Goal: Transaction & Acquisition: Purchase product/service

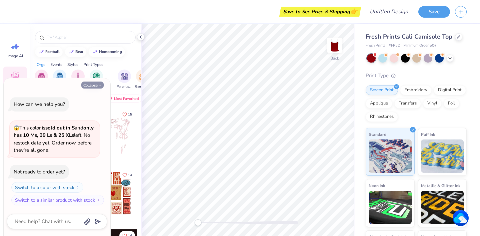
click at [97, 85] on button "Collapse" at bounding box center [92, 85] width 22 height 7
type textarea "x"
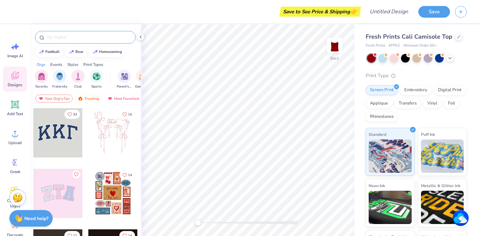
click at [57, 38] on input "text" at bounding box center [88, 37] width 85 height 7
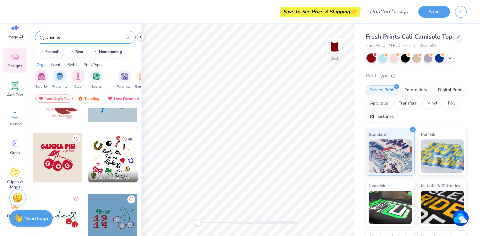
scroll to position [38, 0]
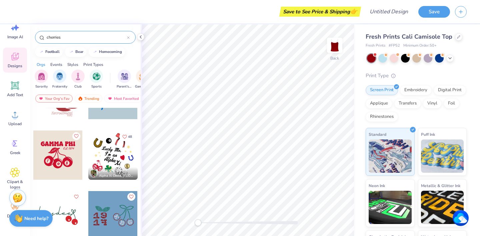
type input "cherries"
click at [60, 157] on div at bounding box center [57, 155] width 49 height 49
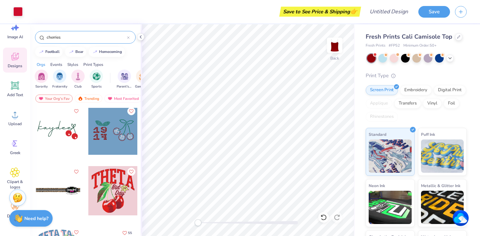
scroll to position [111, 0]
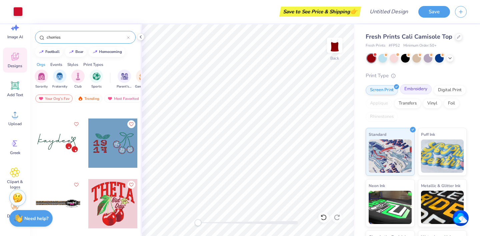
click at [425, 92] on div "Embroidery" at bounding box center [416, 89] width 32 height 10
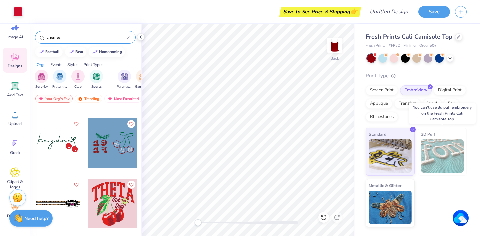
click at [441, 151] on img at bounding box center [442, 156] width 43 height 33
click at [426, 132] on span "3D Puff" at bounding box center [428, 134] width 14 height 7
click at [433, 136] on span "3D Puff" at bounding box center [428, 134] width 14 height 7
click at [447, 89] on div "Digital Print" at bounding box center [449, 89] width 32 height 10
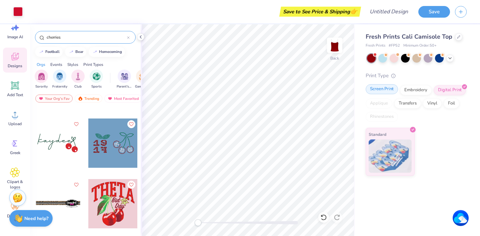
click at [382, 92] on div "Screen Print" at bounding box center [381, 89] width 32 height 10
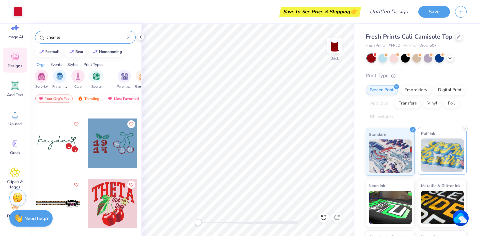
click at [430, 155] on img at bounding box center [442, 155] width 43 height 33
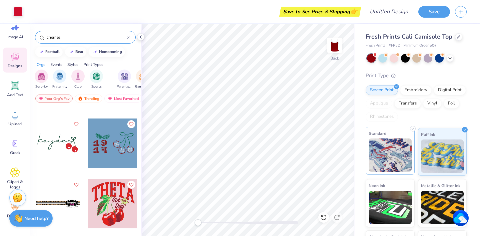
click at [390, 147] on img at bounding box center [389, 155] width 43 height 33
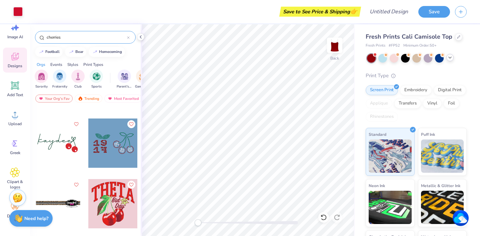
click at [449, 56] on icon at bounding box center [449, 57] width 5 height 5
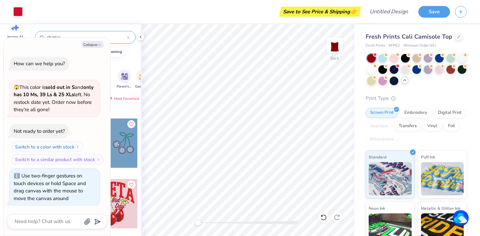
click at [176, 217] on div "Back" at bounding box center [248, 130] width 214 height 212
click at [95, 45] on button "Collapse" at bounding box center [92, 44] width 22 height 7
type textarea "x"
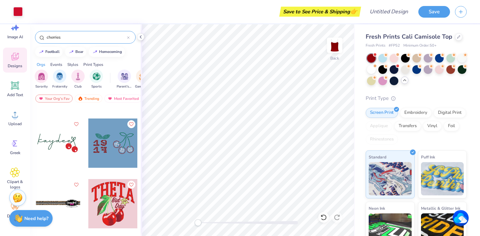
click at [77, 36] on input "cherries" at bounding box center [86, 37] width 81 height 7
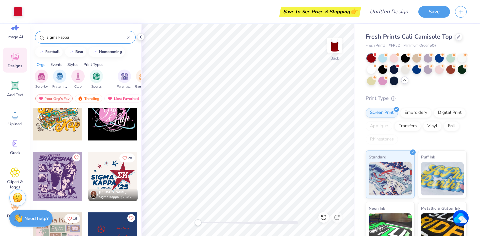
scroll to position [84, 0]
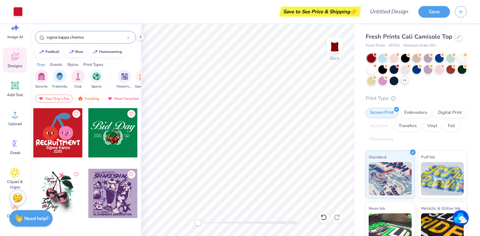
click at [84, 35] on input "sigma kappa cherries" at bounding box center [86, 37] width 81 height 7
type input "cherries"
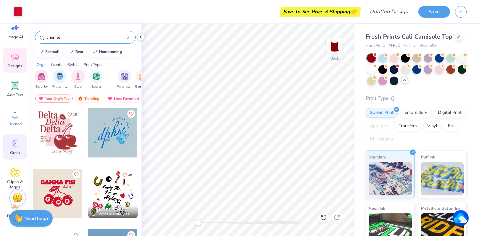
click at [14, 143] on circle at bounding box center [14, 144] width 5 height 5
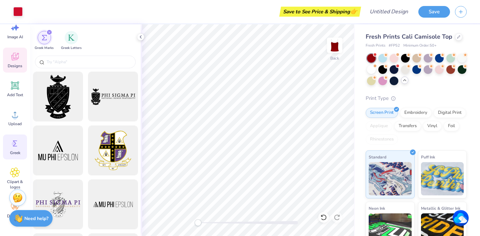
click at [11, 56] on icon at bounding box center [15, 57] width 10 height 10
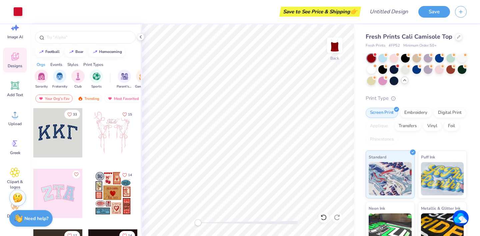
click at [61, 44] on div at bounding box center [85, 35] width 111 height 23
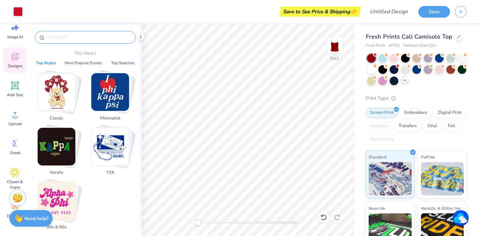
click at [68, 40] on input "text" at bounding box center [88, 37] width 85 height 7
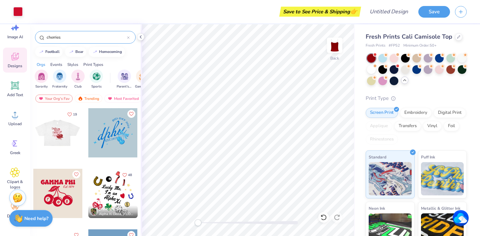
type input "cherries"
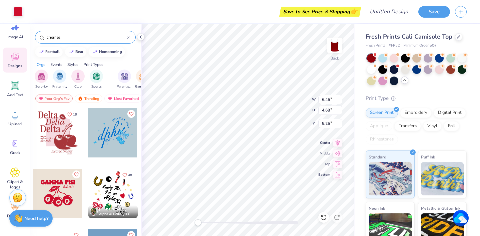
type input "7.80"
type input "1.08"
type input "3.96"
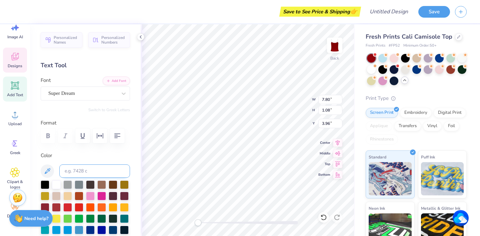
scroll to position [0, 1]
type textarea "SIG KAP"
type textarea "SIGMA KAP"
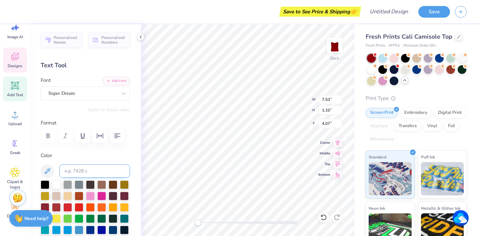
type textarea "SIGMA KAPPA"
click at [18, 57] on icon at bounding box center [15, 57] width 10 height 10
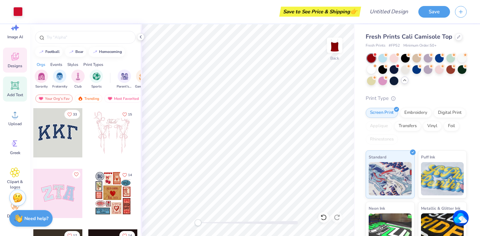
click at [11, 86] on icon at bounding box center [15, 86] width 10 height 10
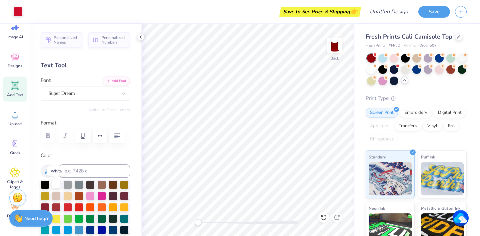
click at [56, 185] on div at bounding box center [56, 184] width 9 height 9
click at [59, 184] on div at bounding box center [56, 184] width 9 height 9
click at [56, 183] on div at bounding box center [56, 184] width 9 height 9
type input "2.49"
type input "0.57"
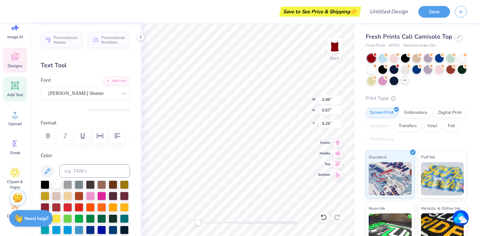
click at [54, 186] on div at bounding box center [56, 184] width 9 height 9
click at [17, 175] on icon at bounding box center [15, 173] width 10 height 10
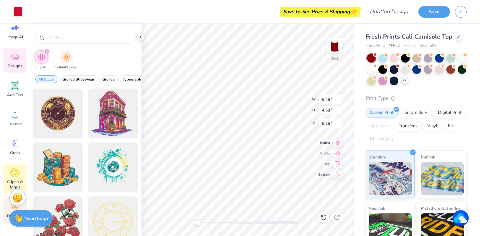
click at [7, 214] on span "Decorate" at bounding box center [15, 216] width 16 height 5
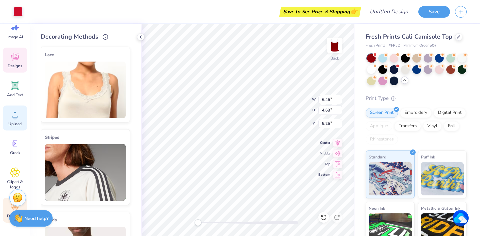
click at [16, 121] on span "Upload" at bounding box center [14, 123] width 13 height 5
click at [16, 61] on icon at bounding box center [15, 57] width 10 height 10
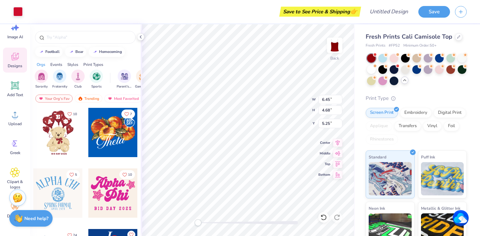
scroll to position [249, 0]
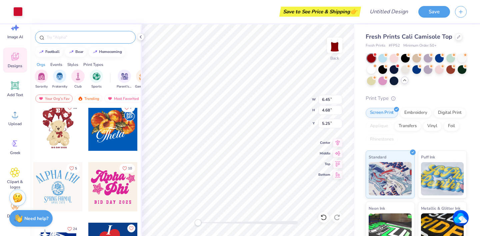
click at [81, 36] on input "text" at bounding box center [88, 37] width 85 height 7
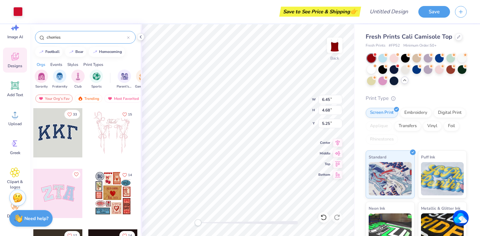
type input "cherries"
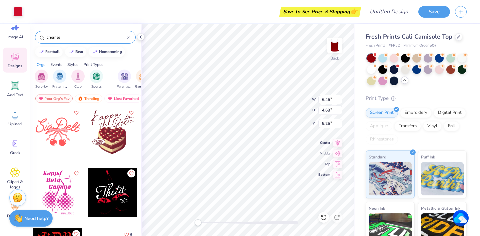
scroll to position [607, 0]
click at [52, 139] on div at bounding box center [57, 132] width 49 height 49
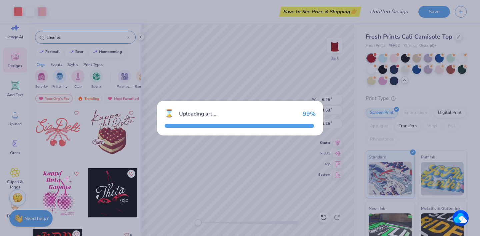
type input "5.01"
type input "3.23"
type input "5.38"
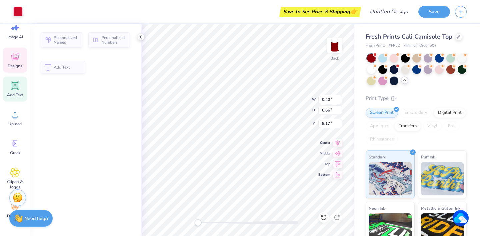
type input "0.40"
type input "0.66"
type input "8.17"
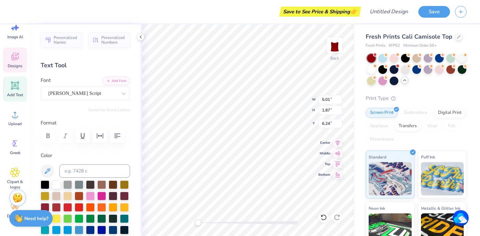
type textarea "Sig Kap"
click at [14, 69] on div "Designs" at bounding box center [15, 60] width 24 height 25
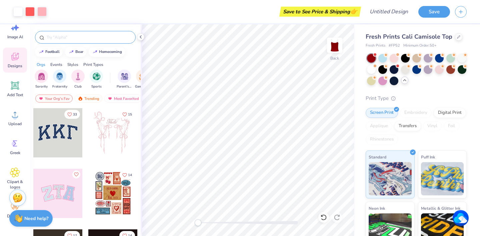
click at [65, 36] on input "text" at bounding box center [88, 37] width 85 height 7
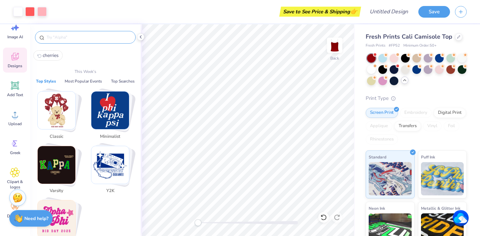
click at [46, 53] on span "cherries" at bounding box center [51, 55] width 16 height 6
type input "cherries"
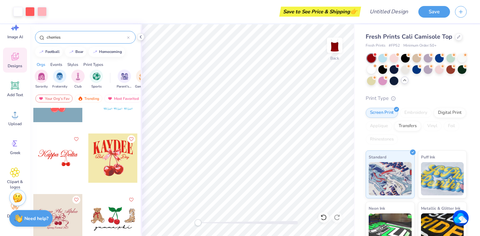
scroll to position [473, 0]
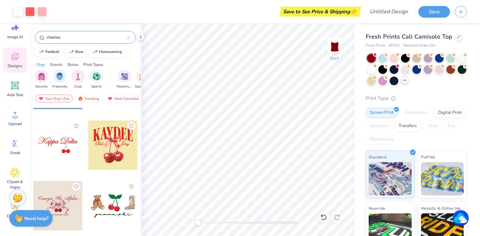
click at [49, 139] on div at bounding box center [57, 145] width 49 height 49
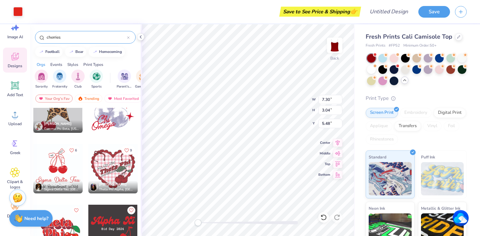
scroll to position [1976, 0]
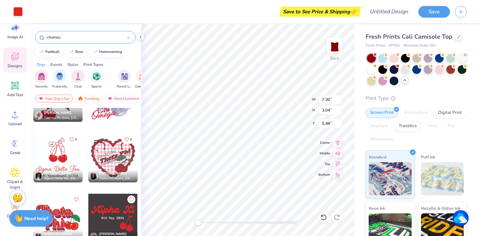
type input "2.49"
type input "1.38"
type input "7.42"
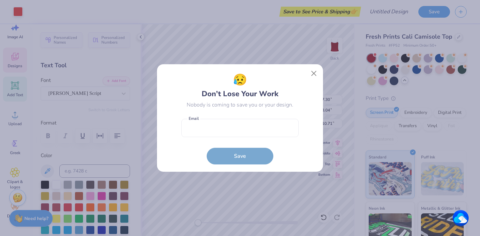
click at [245, 156] on body "Art colors Save to See Price & Shipping 👉 Design Title Save Image AI Designs Ad…" at bounding box center [240, 118] width 480 height 236
click at [282, 124] on input "email" at bounding box center [239, 128] width 117 height 18
type input "[EMAIL_ADDRESS][DOMAIN_NAME]"
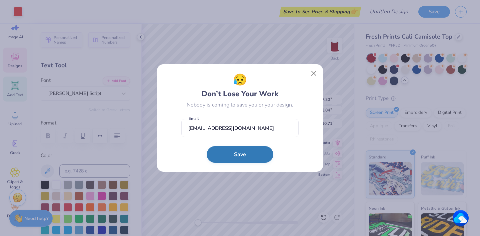
click at [251, 156] on button "Save" at bounding box center [240, 154] width 67 height 17
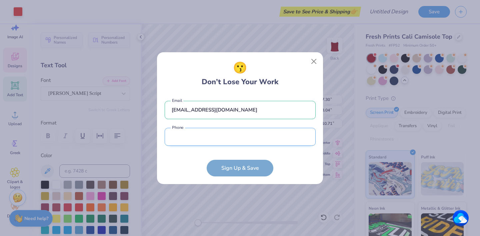
click at [249, 139] on input "tel" at bounding box center [240, 137] width 151 height 18
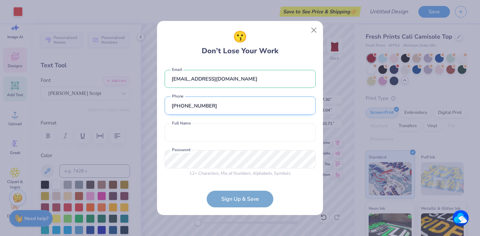
click at [212, 106] on input "[PHONE_NUMBER]" at bounding box center [240, 106] width 151 height 18
type input "[PHONE_NUMBER]"
click at [207, 132] on input "text" at bounding box center [240, 133] width 151 height 18
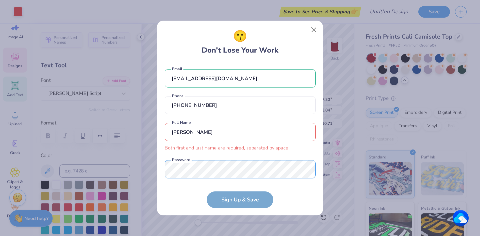
click at [176, 157] on div "[EMAIL_ADDRESS][DOMAIN_NAME] Email [PHONE_NUMBER] Phone [PERSON_NAME] first and…" at bounding box center [240, 122] width 151 height 118
click at [198, 134] on input "[PERSON_NAME]" at bounding box center [240, 132] width 151 height 18
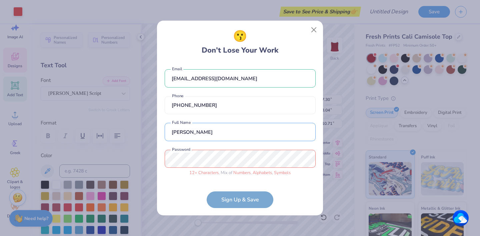
type input "[PERSON_NAME]"
click at [219, 192] on form "[EMAIL_ADDRESS][DOMAIN_NAME] Email [PHONE_NUMBER] Phone [PERSON_NAME] Full Name…" at bounding box center [240, 135] width 151 height 145
click at [223, 196] on form "[EMAIL_ADDRESS][DOMAIN_NAME] Email [PHONE_NUMBER] Phone [PERSON_NAME] Full Name…" at bounding box center [240, 135] width 151 height 145
click at [242, 202] on form "[EMAIL_ADDRESS][DOMAIN_NAME] Email [PHONE_NUMBER] Phone [PERSON_NAME] Full Name…" at bounding box center [240, 135] width 151 height 145
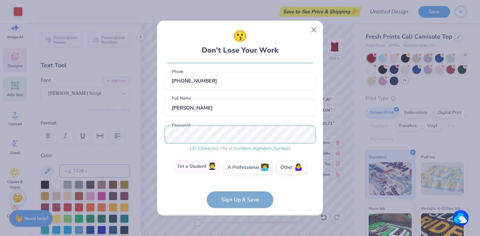
click at [195, 169] on label "I'm a Student 🧑‍🎓" at bounding box center [197, 166] width 47 height 13
click at [238, 191] on input "I'm a Student 🧑‍🎓" at bounding box center [240, 193] width 4 height 4
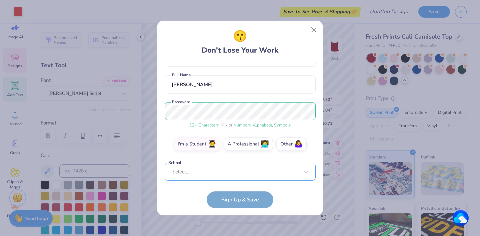
click at [196, 172] on div "Select..." at bounding box center [240, 172] width 151 height 18
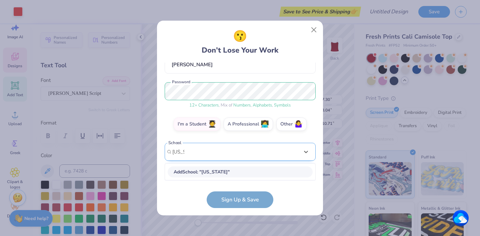
scroll to position [67, 0]
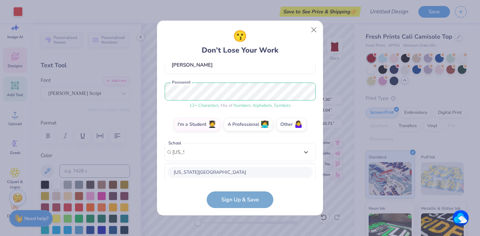
click at [199, 174] on div "[US_STATE][GEOGRAPHIC_DATA]" at bounding box center [240, 172] width 145 height 11
type input "[US_STATE]"
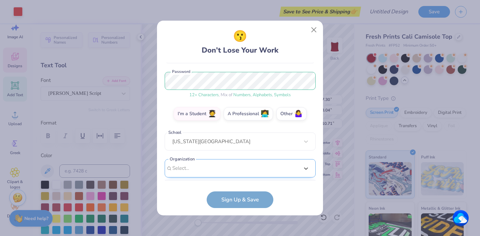
click at [201, 172] on div "option focused, 8 of 15. 15 results available. Use Up and Down to choose option…" at bounding box center [240, 220] width 151 height 122
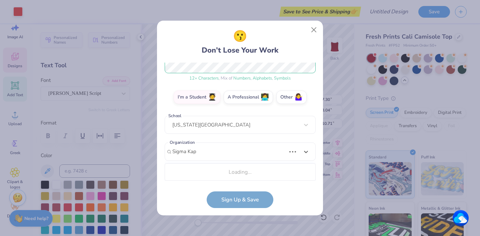
scroll to position [178, 0]
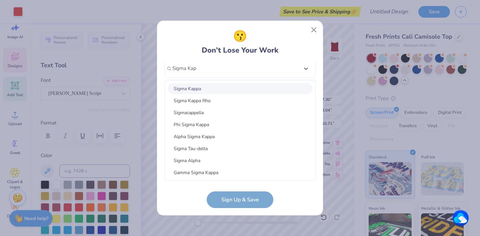
click at [197, 91] on div "Sigma Kappa" at bounding box center [240, 88] width 145 height 11
type input "Sigma Kap"
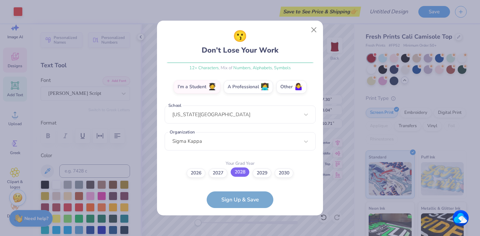
click at [238, 176] on label "2028" at bounding box center [240, 172] width 19 height 9
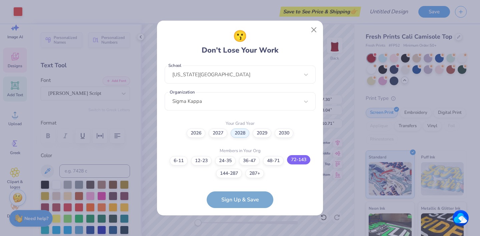
click at [304, 160] on label "72-143" at bounding box center [298, 159] width 23 height 9
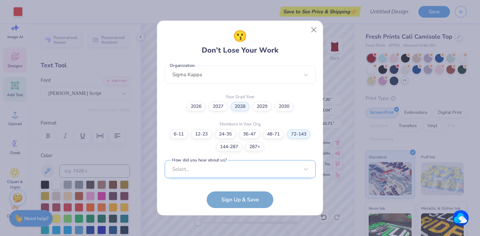
click at [214, 167] on div "Select..." at bounding box center [240, 169] width 151 height 18
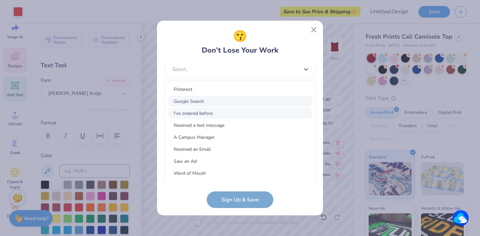
click at [193, 104] on div "Google Search" at bounding box center [240, 101] width 145 height 11
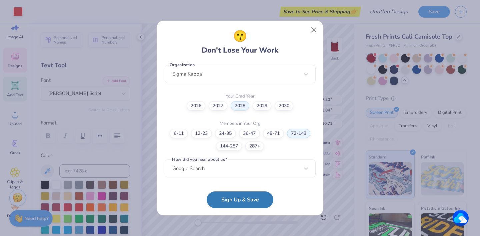
scroll to position [172, 0]
click at [231, 205] on button "Sign Up & Save" at bounding box center [240, 198] width 67 height 17
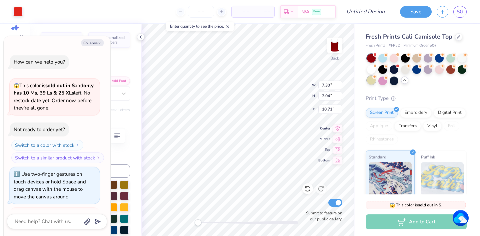
scroll to position [90, 0]
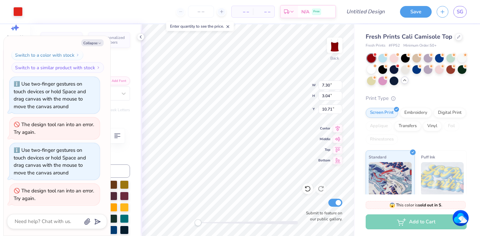
type textarea "x"
type input "2.49"
type input "0.55"
type input "5.31"
type textarea "x"
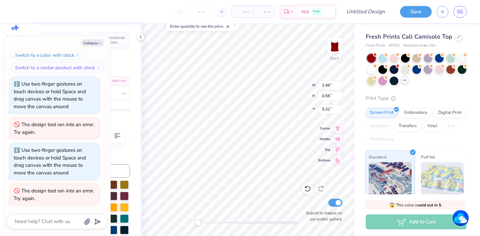
type input "7.30"
type input "3.04"
type input "3.33"
click at [82, 41] on button "Collapse" at bounding box center [92, 42] width 22 height 7
type textarea "x"
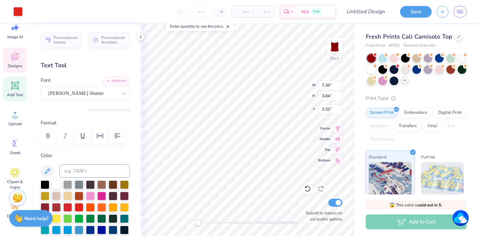
type input "2.49"
type input "0.55"
type input "8.73"
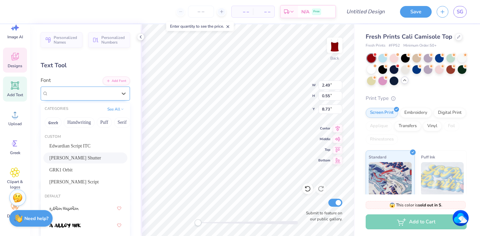
click at [64, 93] on div "[PERSON_NAME] Shutter" at bounding box center [83, 93] width 70 height 10
click at [74, 156] on span "[PERSON_NAME] Shutter" at bounding box center [75, 158] width 52 height 7
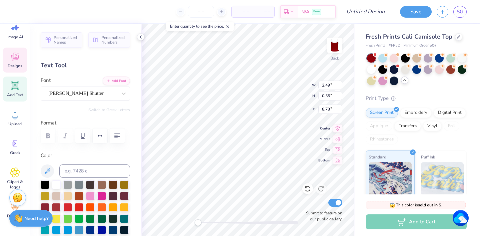
type input "7.30"
type input "3.04"
type input "3.67"
type input "1.76"
type input "3.71"
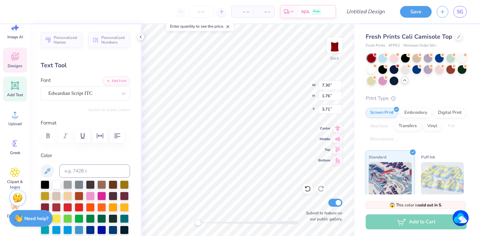
scroll to position [0, 0]
type textarea "S"
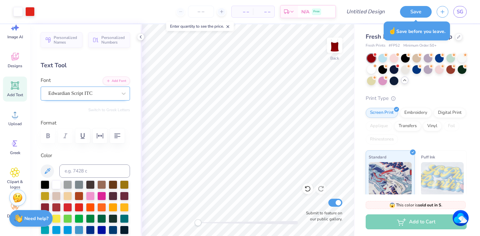
click at [103, 94] on div "Edwardian Script ITC" at bounding box center [83, 93] width 70 height 10
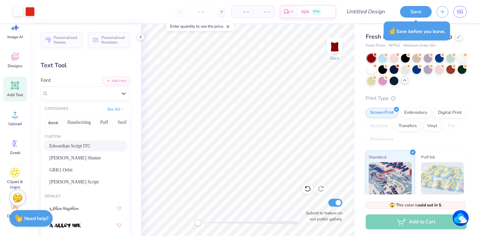
click at [99, 146] on div "Edwardian Script ITC" at bounding box center [85, 146] width 72 height 7
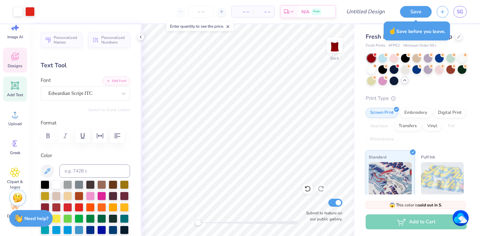
click at [20, 56] on icon at bounding box center [15, 57] width 10 height 10
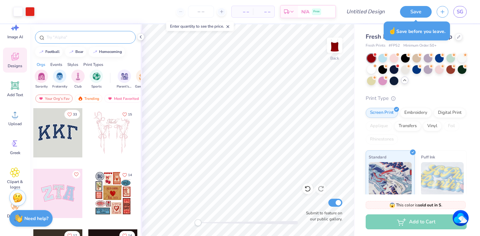
click at [63, 41] on div at bounding box center [85, 37] width 101 height 13
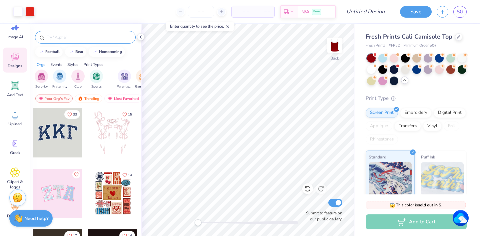
click at [64, 39] on input "text" at bounding box center [88, 37] width 85 height 7
type input "cherries"
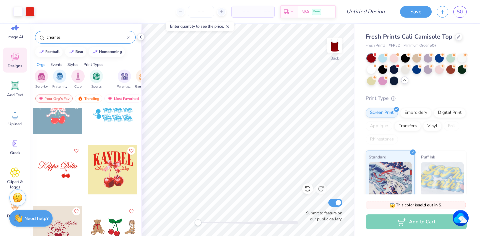
scroll to position [446, 0]
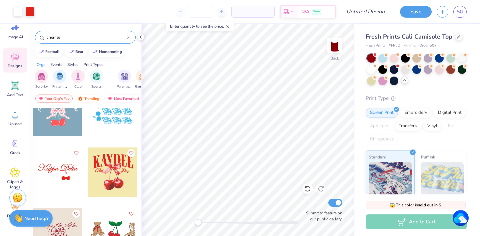
click at [52, 169] on div at bounding box center [57, 172] width 49 height 49
type input "0.79"
type input "0.76"
type input "5.99"
type input "0.59"
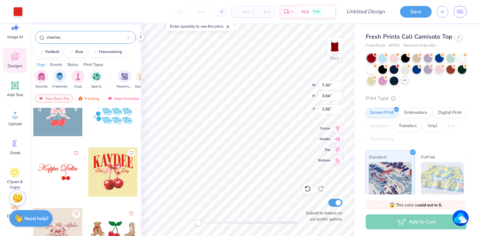
type input "1.16"
type input "4.83"
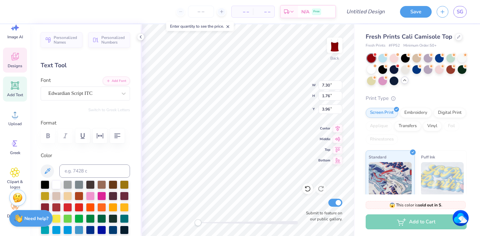
scroll to position [0, 1]
type textarea "Sigma Kappa"
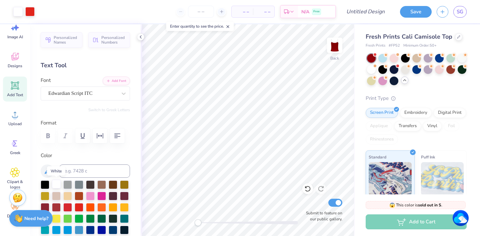
click at [58, 185] on div at bounding box center [56, 184] width 9 height 9
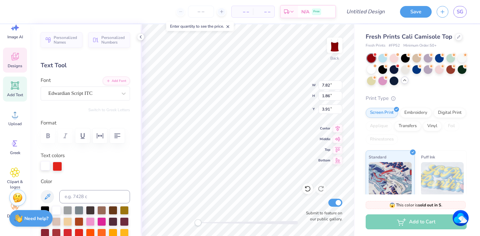
click at [43, 168] on div at bounding box center [45, 165] width 9 height 9
click at [54, 207] on div at bounding box center [56, 210] width 9 height 9
type input "0.79"
type input "0.76"
type input "6.24"
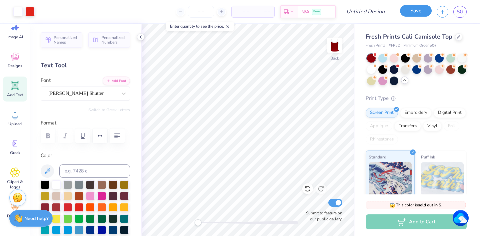
click at [421, 11] on button "Save" at bounding box center [416, 11] width 32 height 12
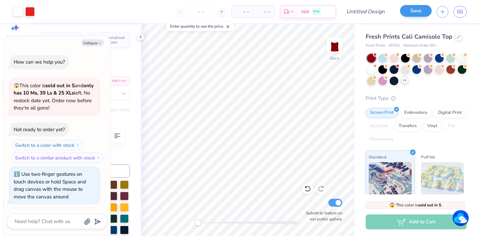
scroll to position [108, 0]
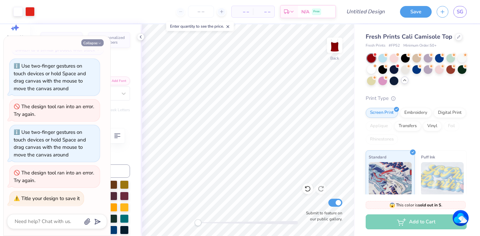
click at [96, 44] on button "Collapse" at bounding box center [92, 42] width 22 height 7
type textarea "x"
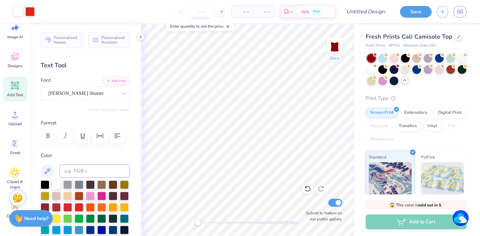
click at [203, 11] on input "number" at bounding box center [201, 12] width 26 height 12
type input "3"
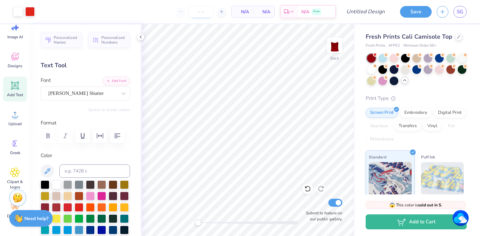
type input "5"
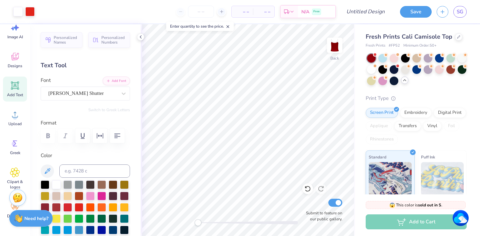
type input "4"
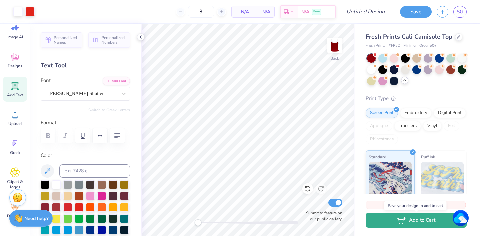
type input "50"
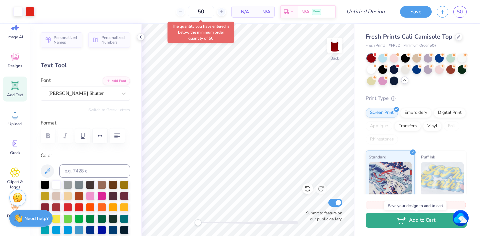
click at [428, 225] on button "Add to Cart" at bounding box center [415, 220] width 101 height 15
